Goal: Task Accomplishment & Management: Complete application form

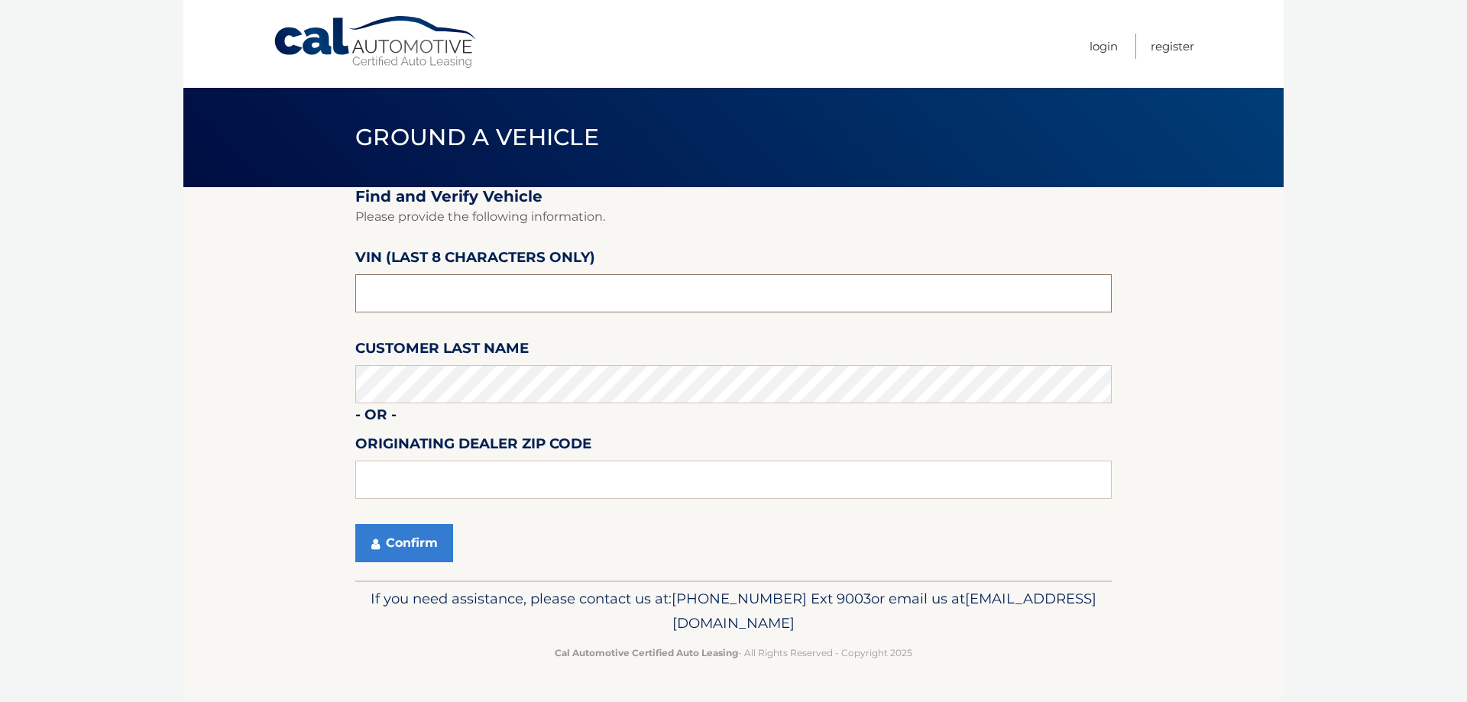
drag, startPoint x: 429, startPoint y: 295, endPoint x: 247, endPoint y: 317, distance: 183.2
click at [247, 317] on section "Find and Verify Vehicle Please provide the following information. VIN (last 8 c…" at bounding box center [733, 384] width 1100 height 394
paste input "NT203484"
type input "NT203484"
click at [381, 544] on button "Confirm" at bounding box center [404, 543] width 98 height 38
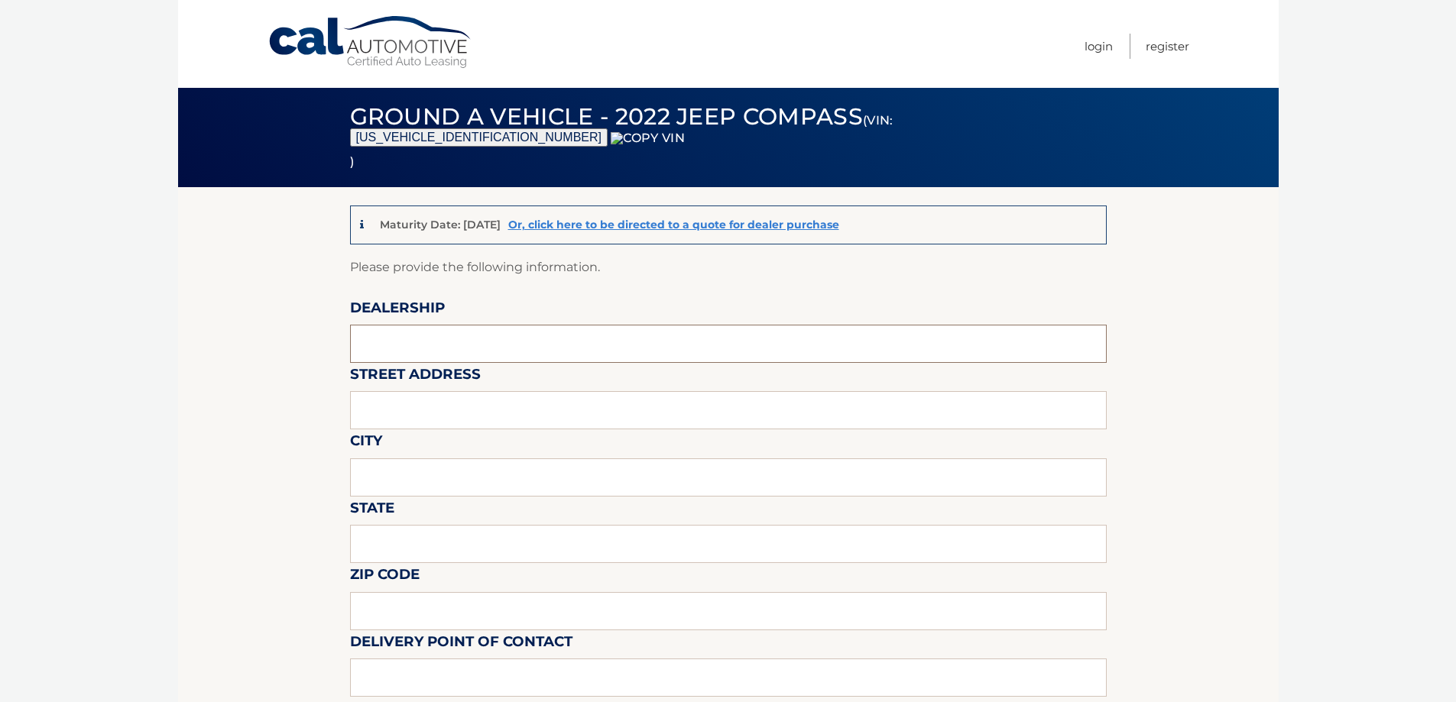
click at [451, 342] on input "text" at bounding box center [728, 344] width 756 height 38
type input "WESTBURY JEEP"
click at [454, 422] on input "text" at bounding box center [728, 410] width 756 height 38
type input "[STREET_ADDRESS][PERSON_NAME]"
click at [450, 484] on input "text" at bounding box center [728, 477] width 756 height 38
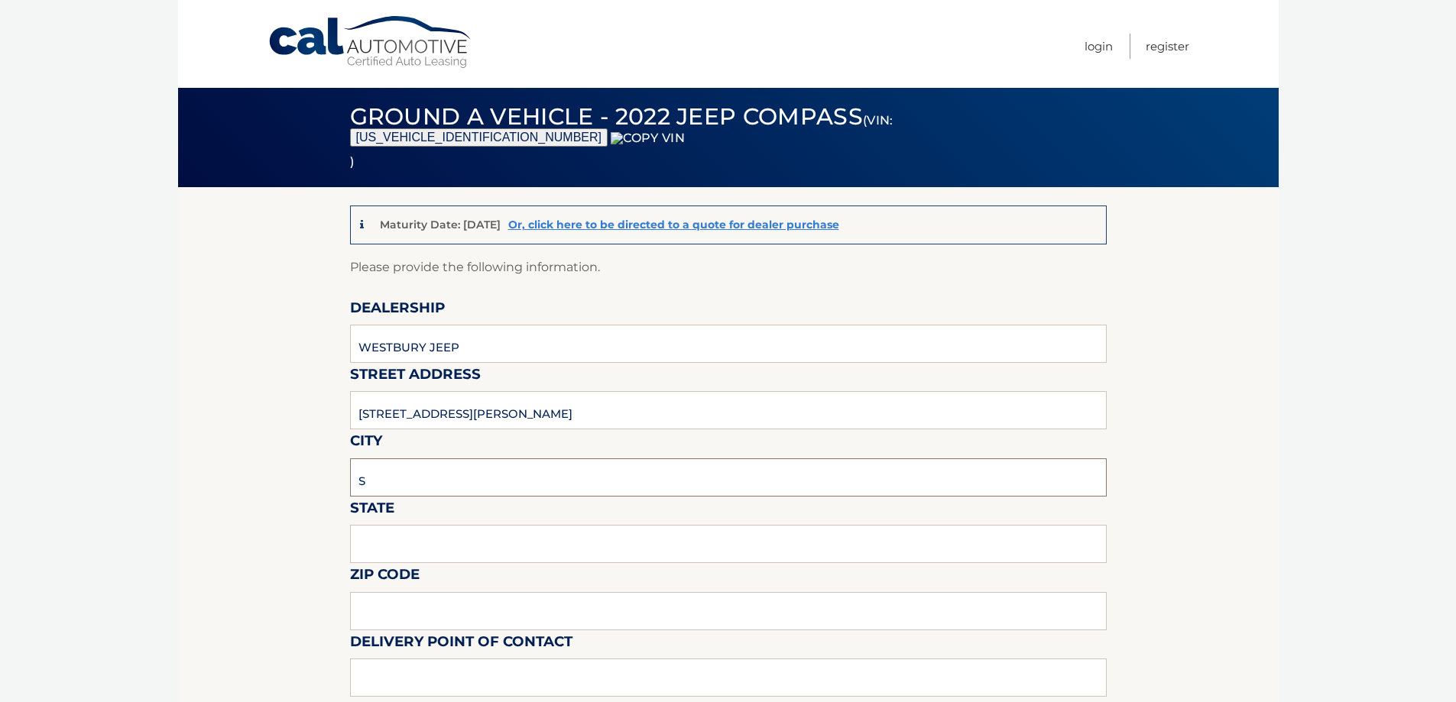
type input "SYOSSET"
click at [406, 548] on input "text" at bounding box center [728, 544] width 756 height 38
type input "NY"
click at [383, 624] on input "text" at bounding box center [728, 611] width 756 height 38
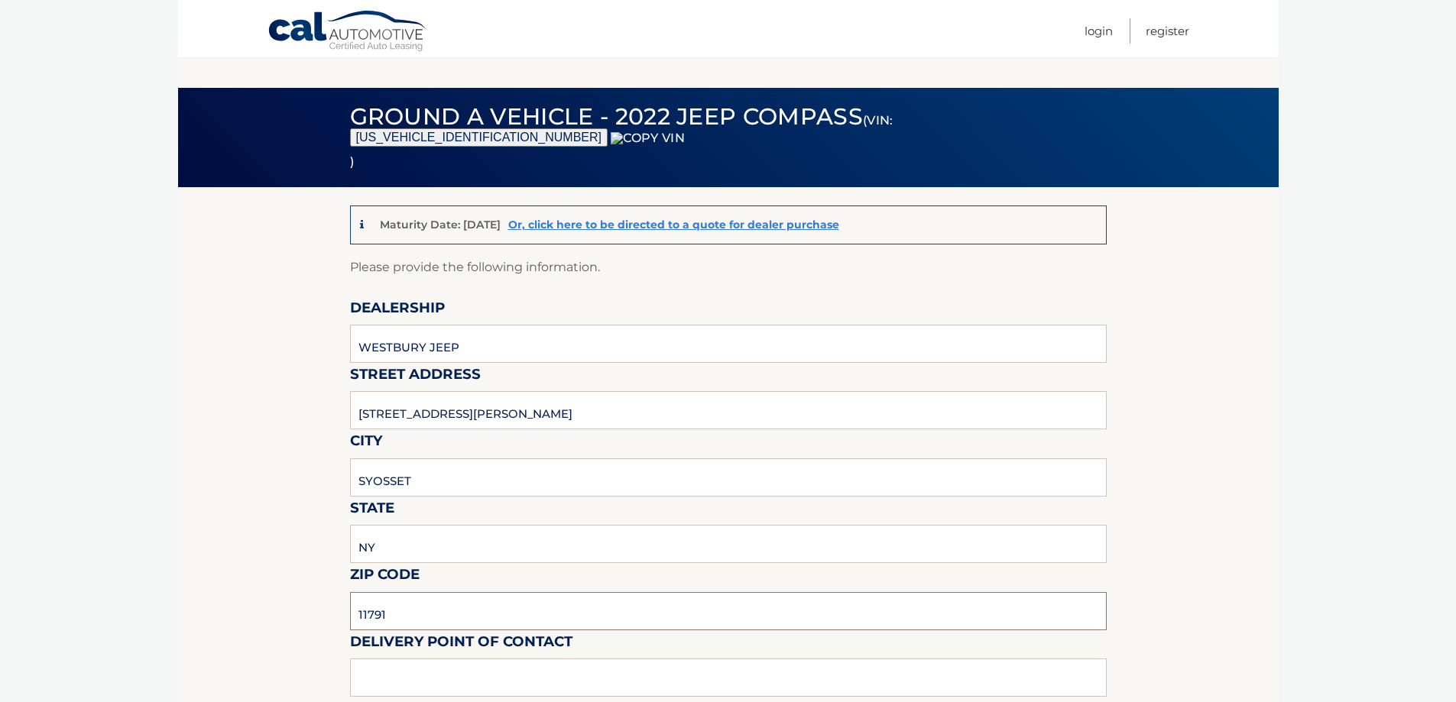
scroll to position [458, 0]
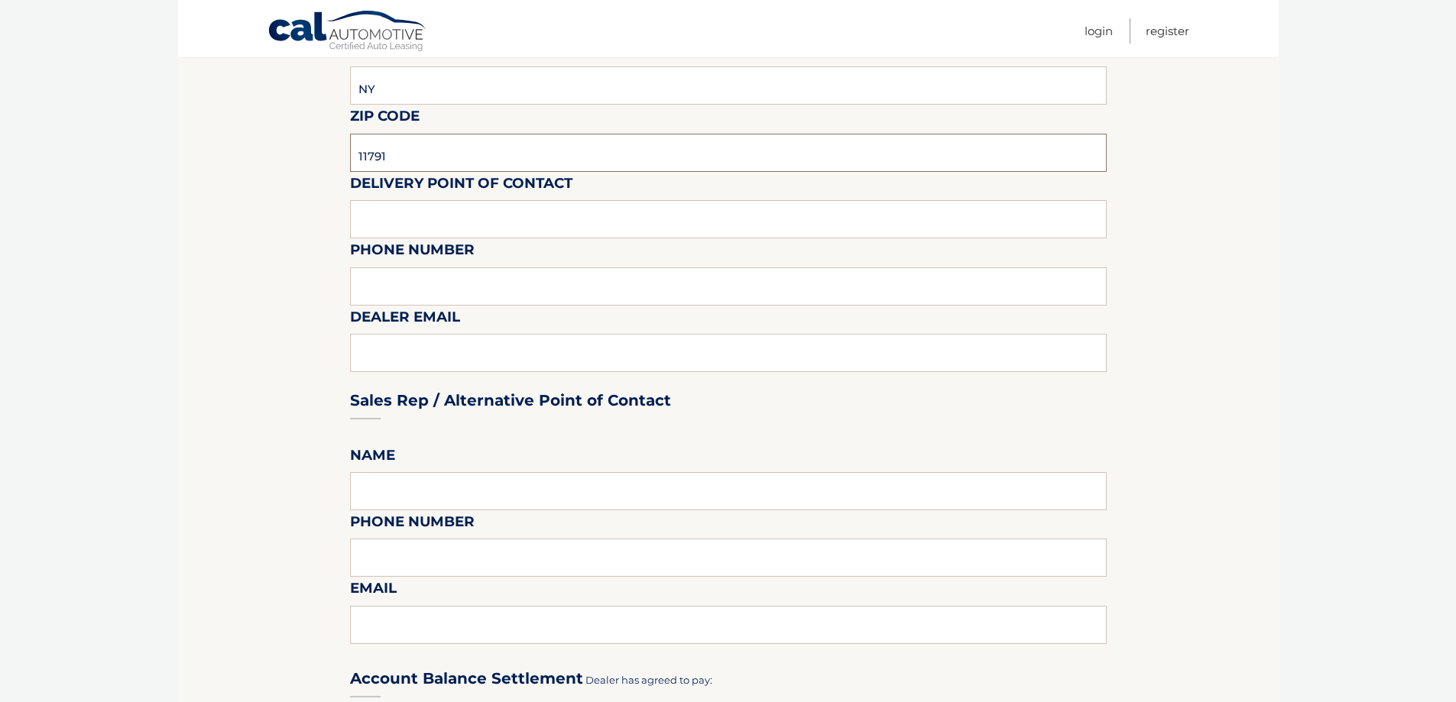
type input "11791"
click at [411, 210] on input "text" at bounding box center [728, 219] width 756 height 38
type input "[PERSON_NAME]"
type input "6313123854"
type input "[EMAIL_ADDRESS][DOMAIN_NAME]"
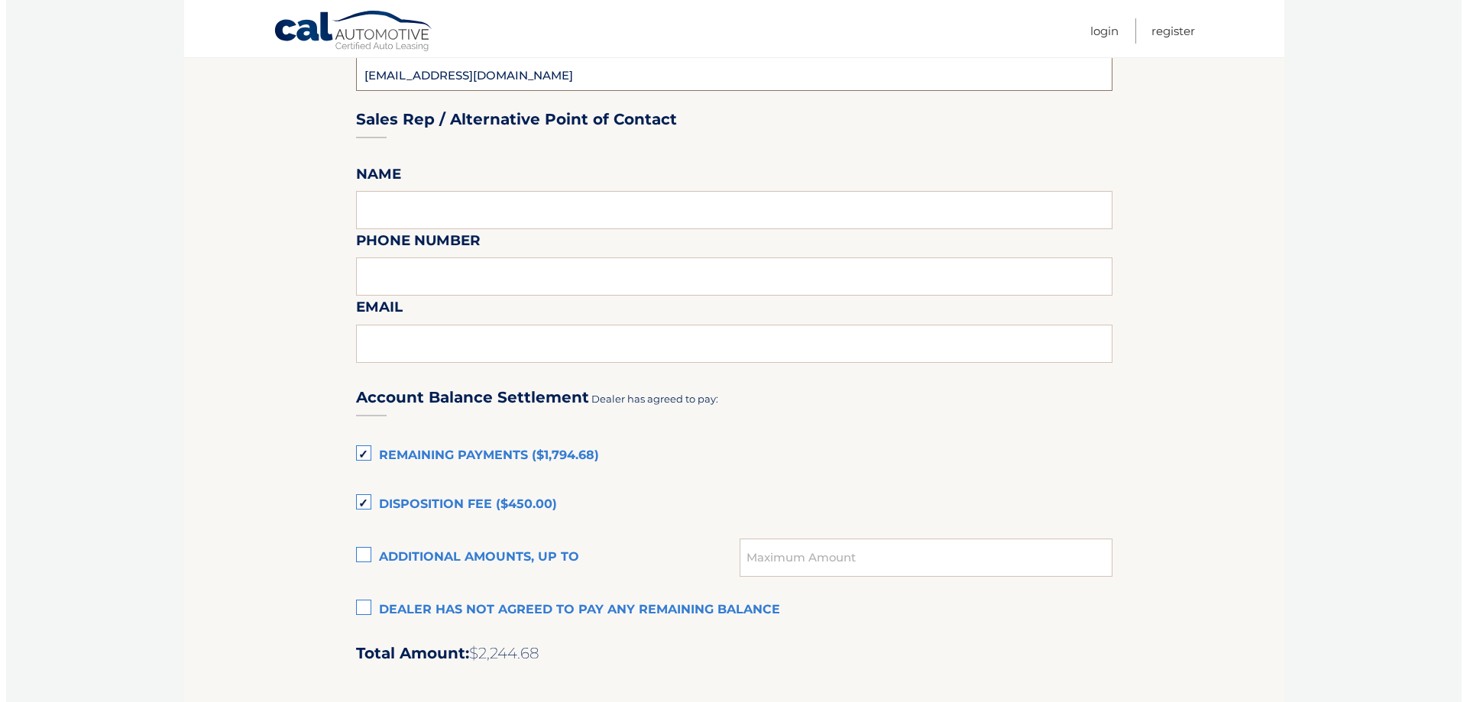
scroll to position [917, 0]
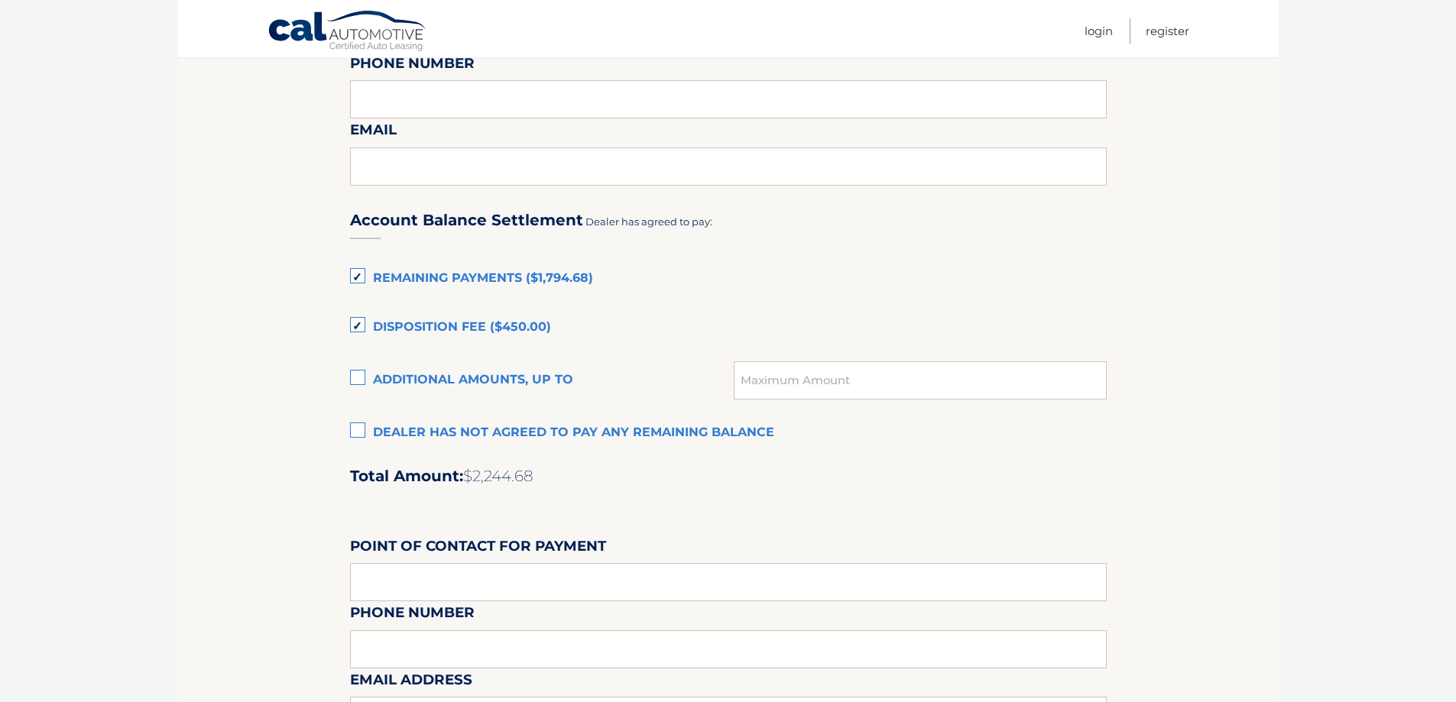
click at [392, 423] on label "Dealer has not agreed to pay any remaining balance" at bounding box center [728, 433] width 756 height 31
click at [0, 0] on input "Dealer has not agreed to pay any remaining balance" at bounding box center [0, 0] width 0 height 0
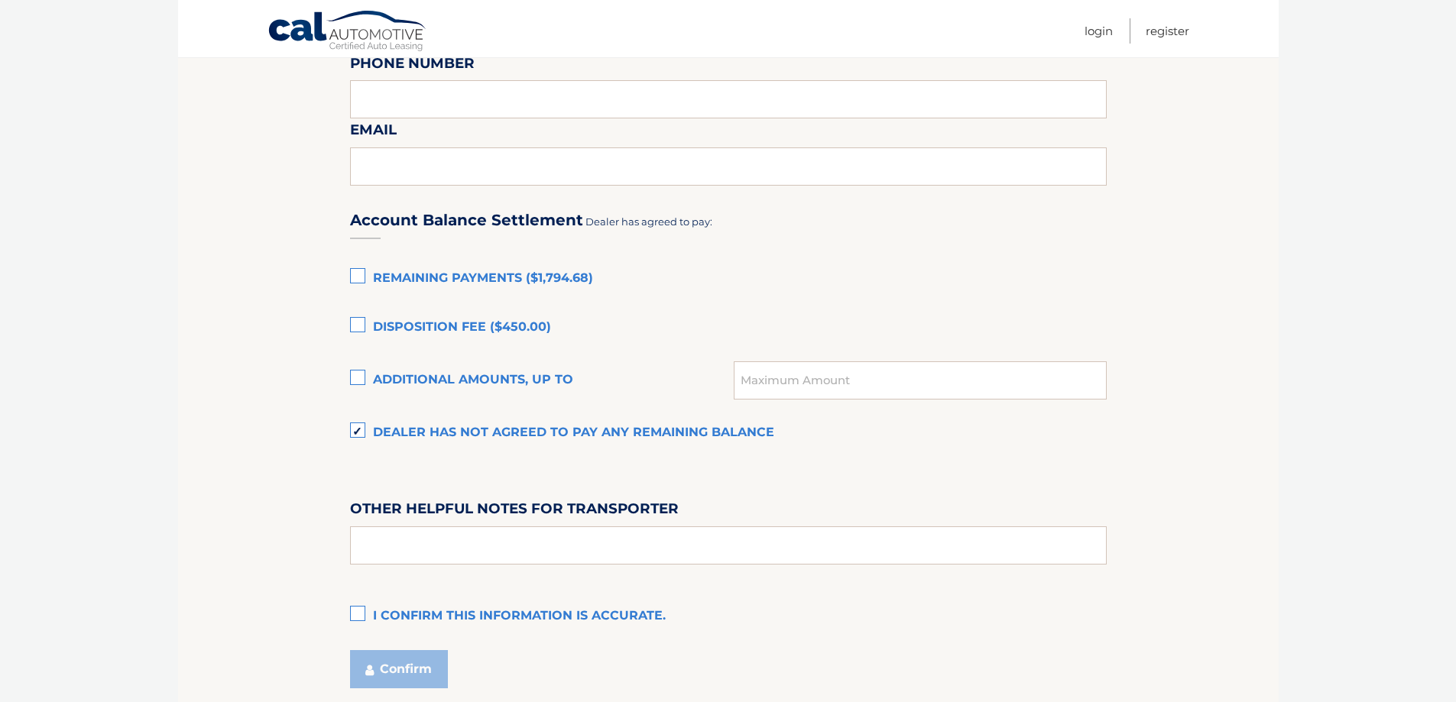
click at [405, 609] on label "I confirm this information is accurate." at bounding box center [728, 616] width 756 height 31
click at [0, 0] on input "I confirm this information is accurate." at bounding box center [0, 0] width 0 height 0
click at [406, 649] on fieldset "Please provide the following information. Dealership [GEOGRAPHIC_DATA] JEEP Str…" at bounding box center [728, 24] width 756 height 1368
click at [413, 680] on button "Confirm" at bounding box center [399, 669] width 98 height 38
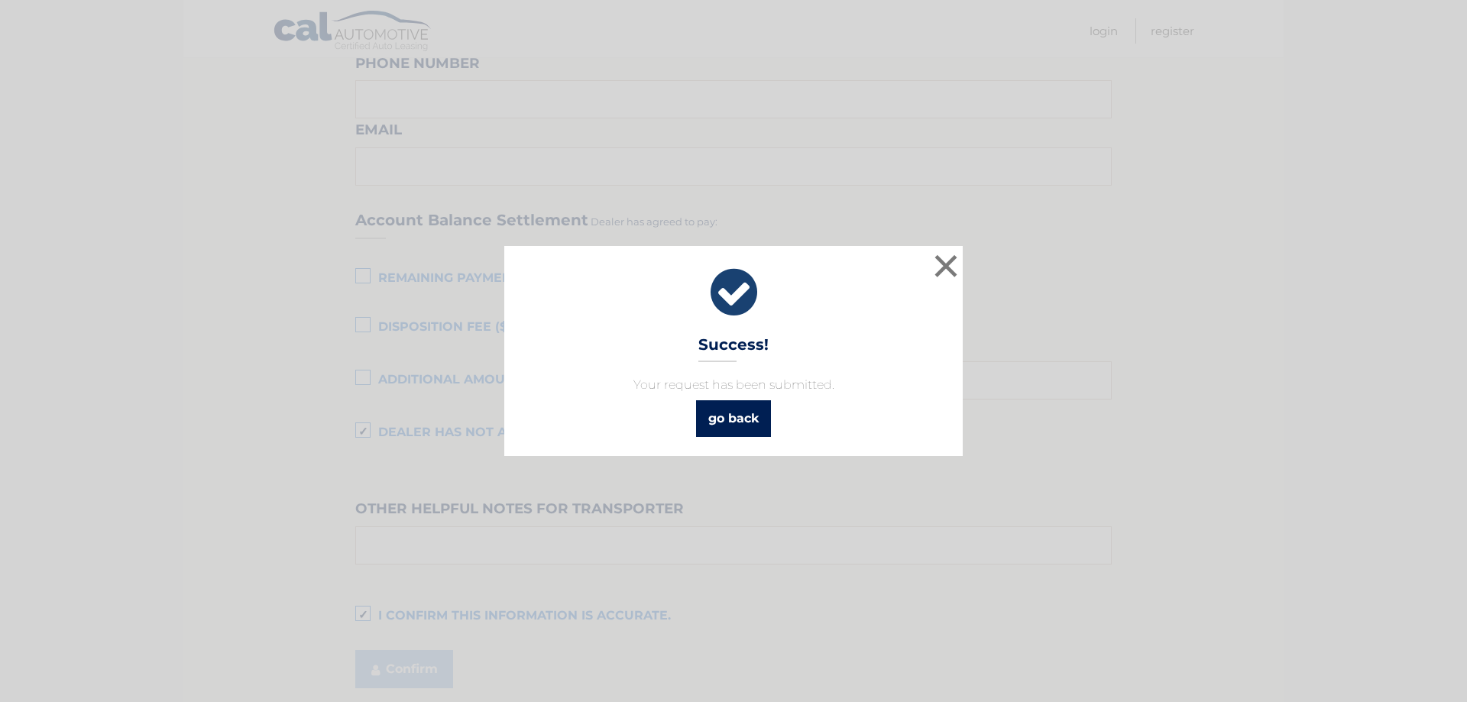
click at [761, 419] on link "go back" at bounding box center [733, 418] width 75 height 37
